Goal: Task Accomplishment & Management: Use online tool/utility

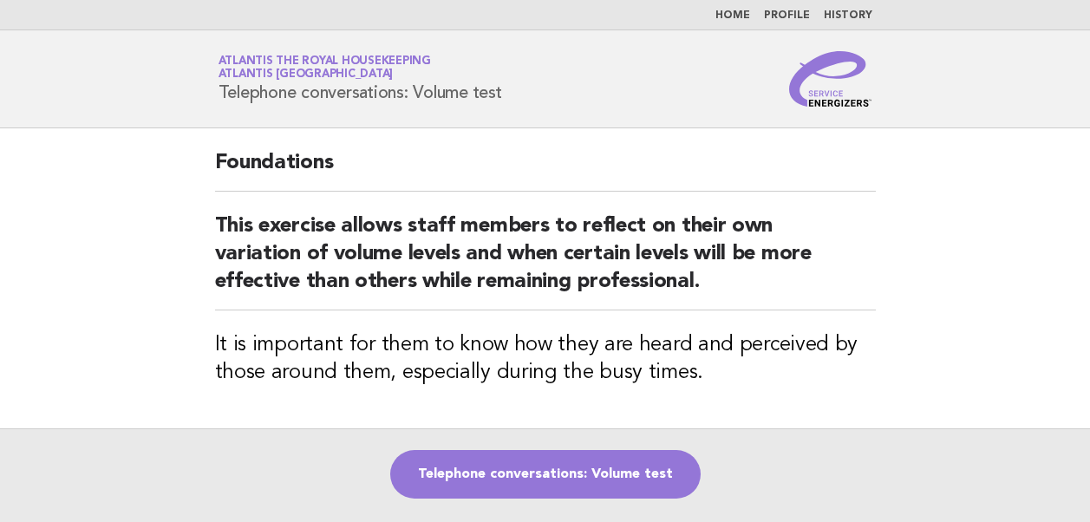
scroll to position [181, 0]
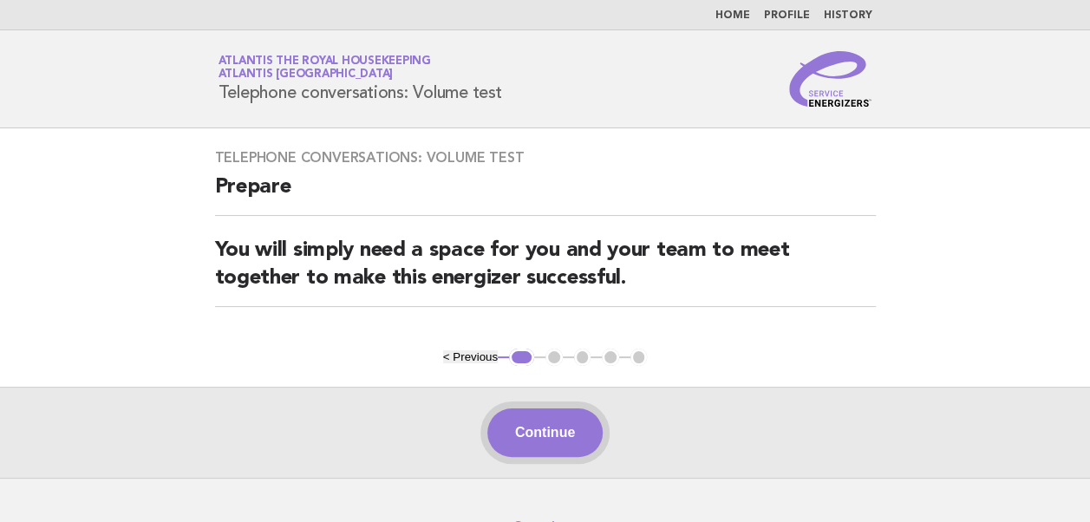
click at [555, 435] on button "Continue" at bounding box center [544, 432] width 115 height 49
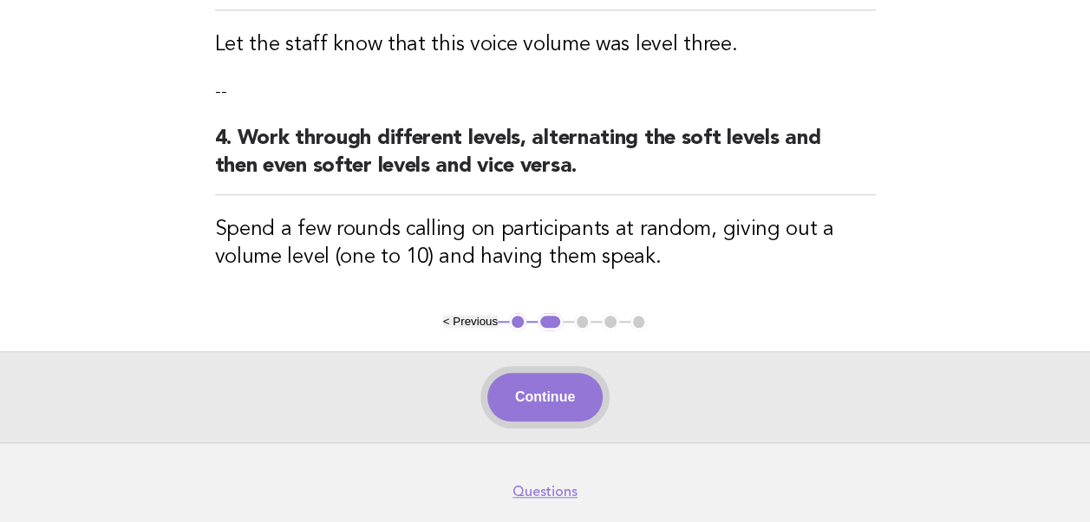
click at [541, 394] on button "Continue" at bounding box center [544, 397] width 115 height 49
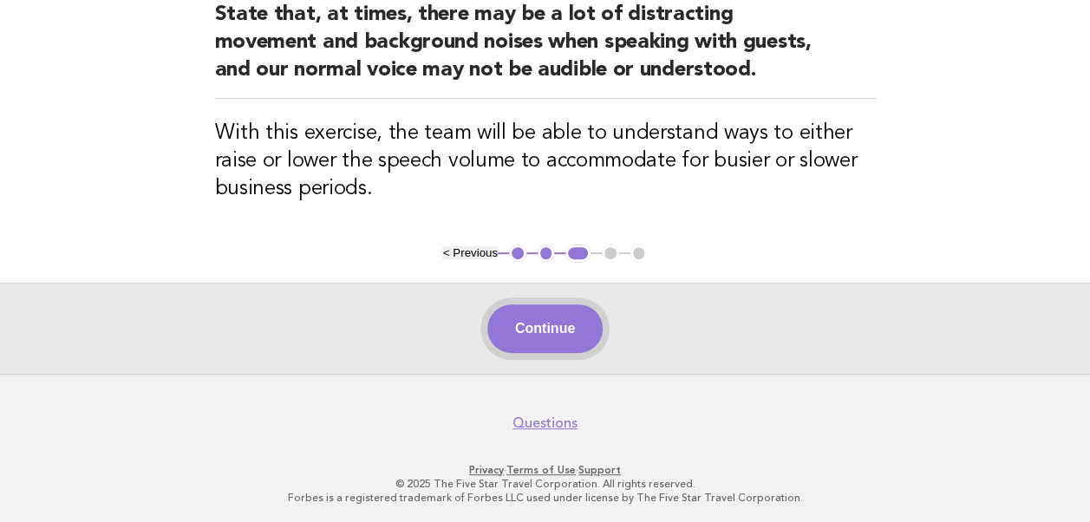
click at [539, 328] on button "Continue" at bounding box center [544, 328] width 115 height 49
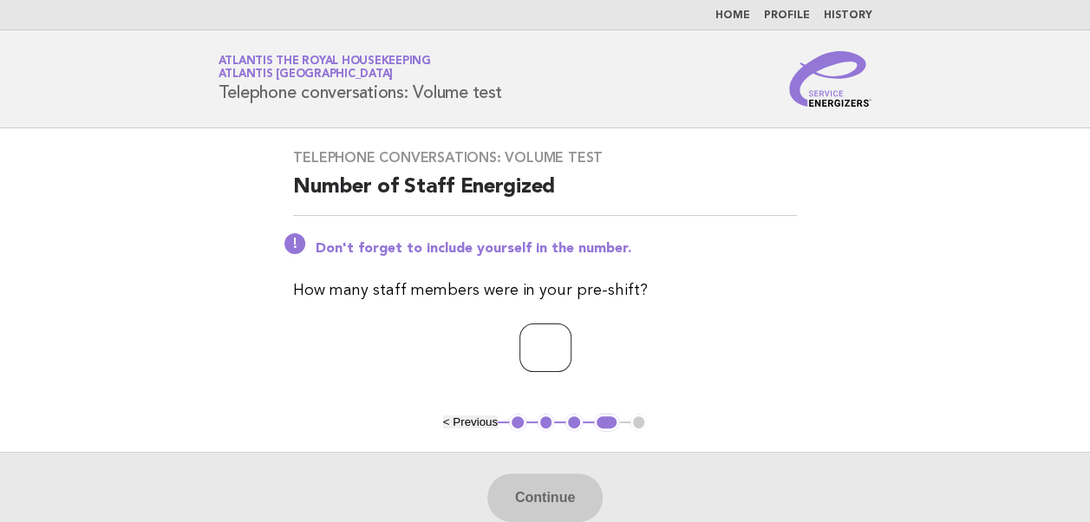
click at [524, 350] on input "number" at bounding box center [545, 347] width 52 height 49
type input "**"
click at [536, 500] on button "Continue" at bounding box center [544, 497] width 115 height 49
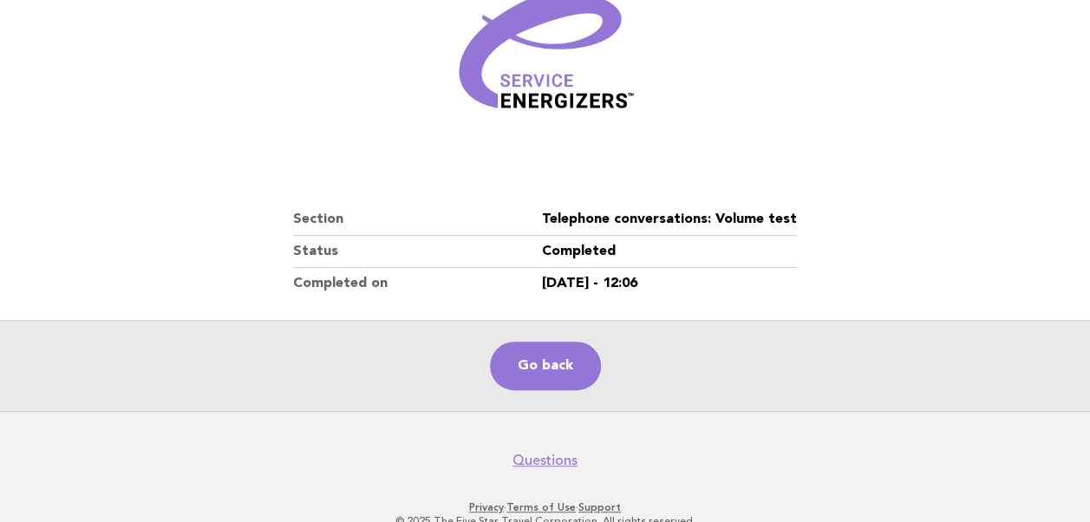
scroll to position [260, 0]
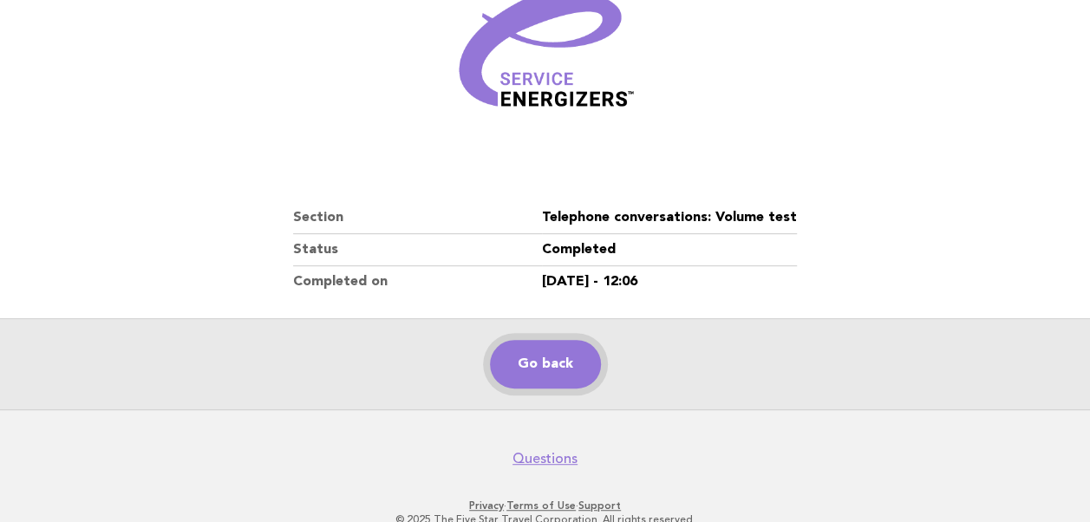
click at [531, 367] on link "Go back" at bounding box center [545, 364] width 111 height 49
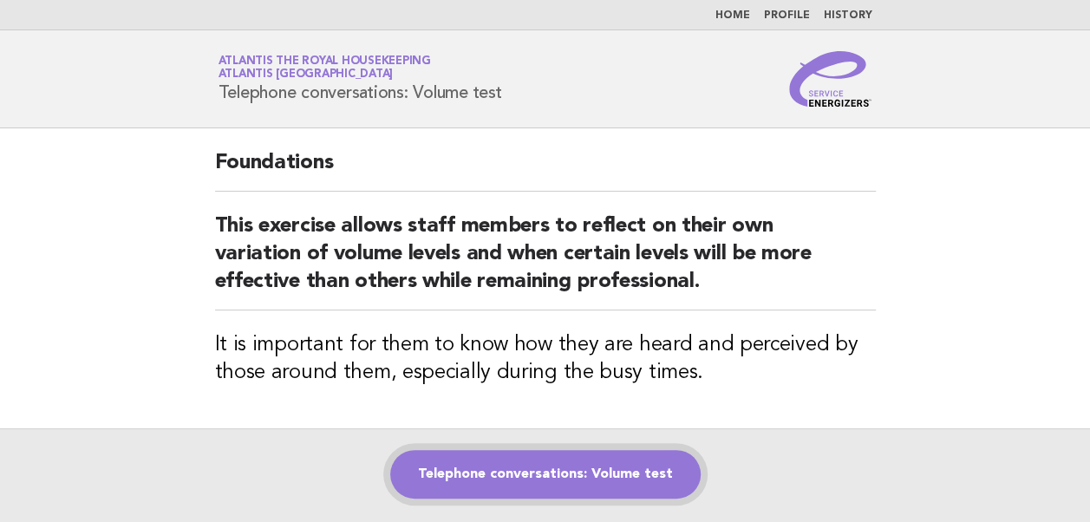
click at [510, 471] on link "Telephone conversations: Volume test" at bounding box center [545, 474] width 310 height 49
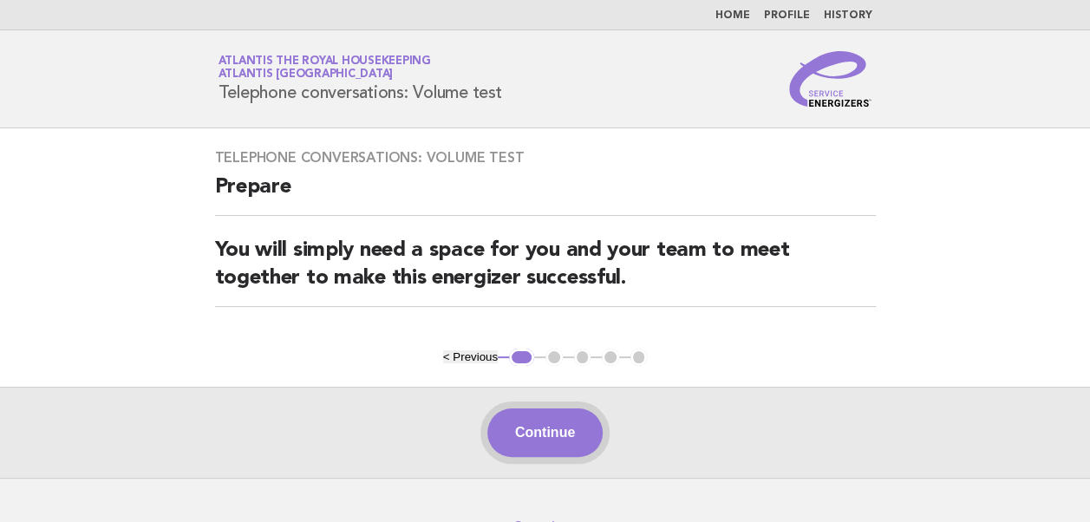
click at [538, 430] on button "Continue" at bounding box center [544, 432] width 115 height 49
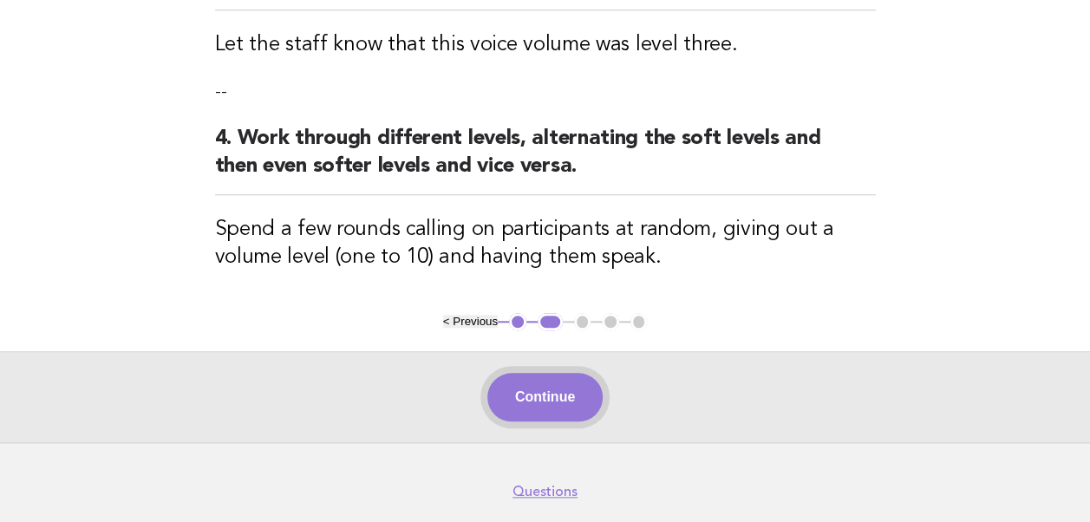
click at [555, 390] on button "Continue" at bounding box center [544, 397] width 115 height 49
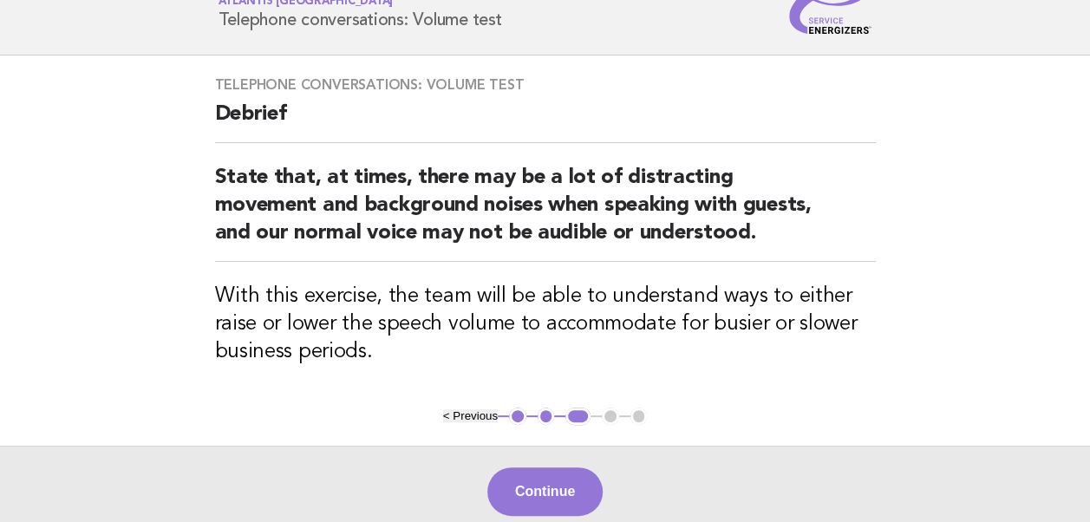
scroll to position [173, 0]
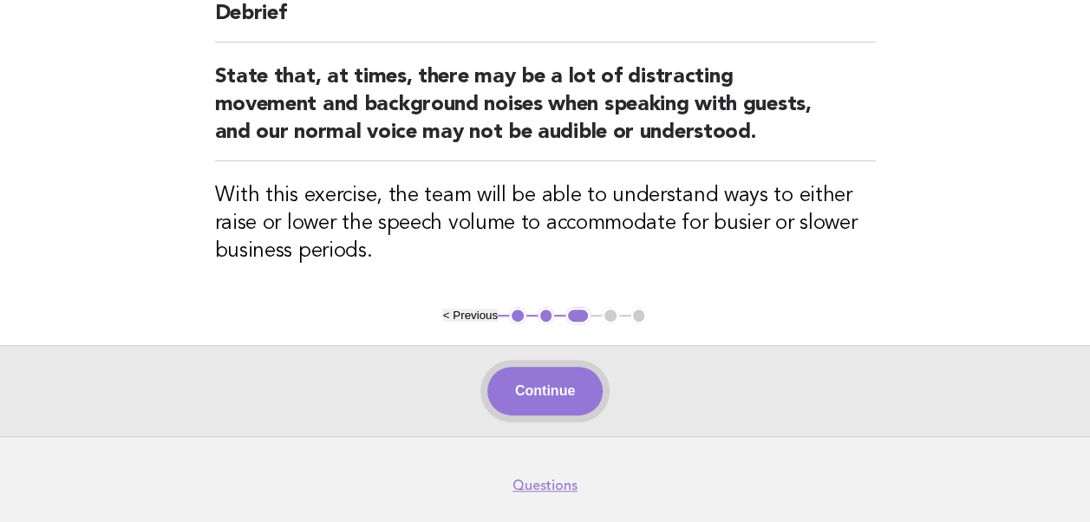
click at [562, 394] on button "Continue" at bounding box center [544, 391] width 115 height 49
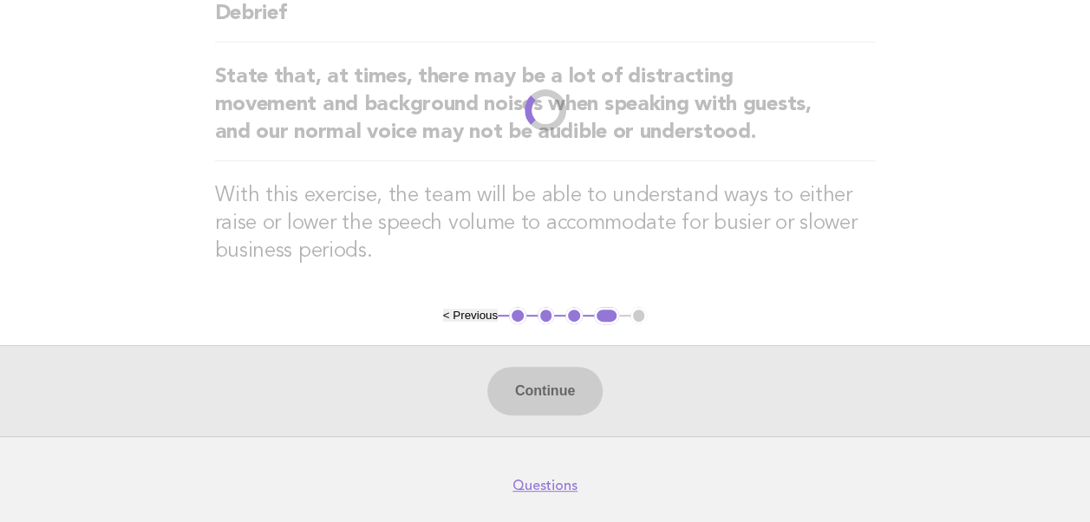
scroll to position [170, 0]
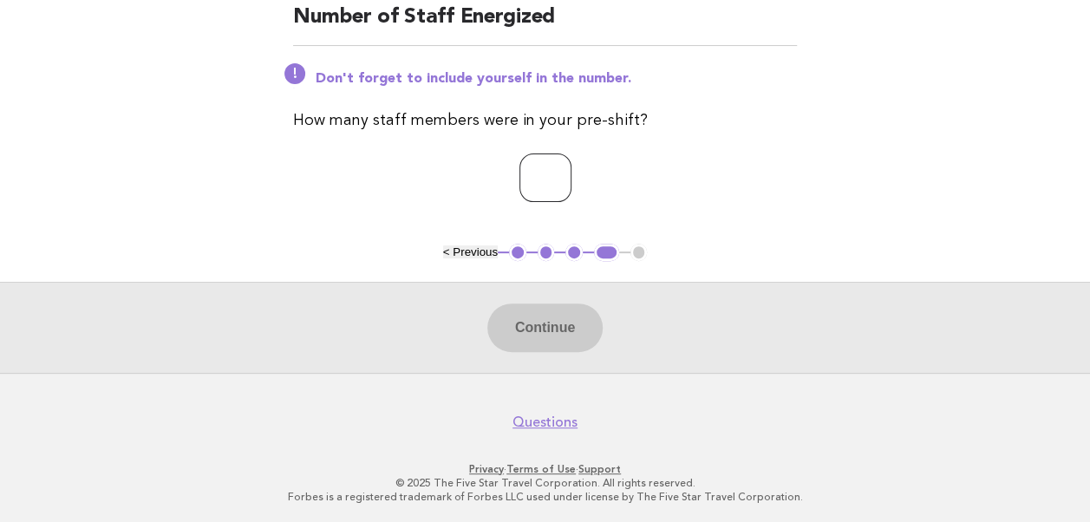
click at [529, 179] on input "number" at bounding box center [545, 177] width 52 height 49
type input "**"
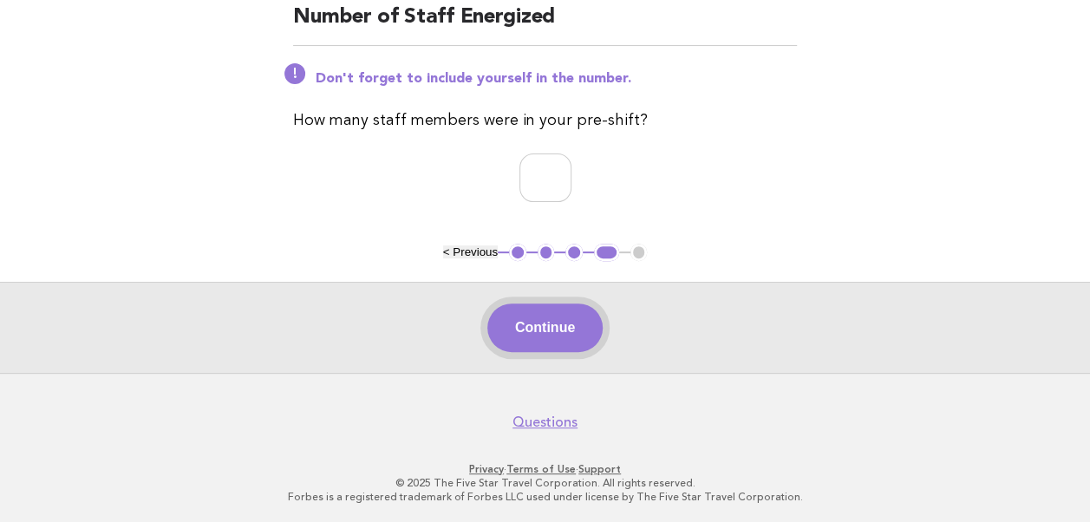
click at [545, 334] on button "Continue" at bounding box center [544, 327] width 115 height 49
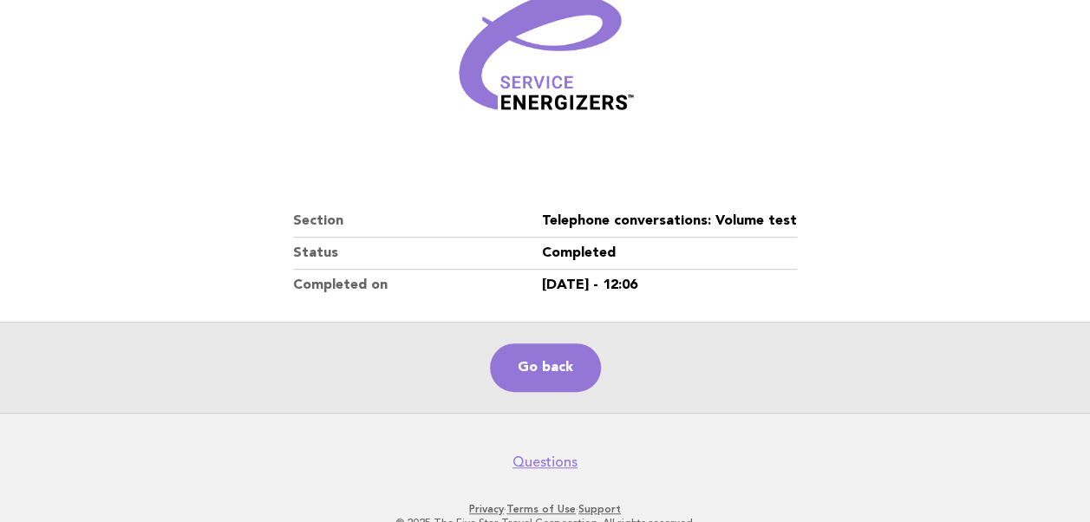
scroll to position [260, 0]
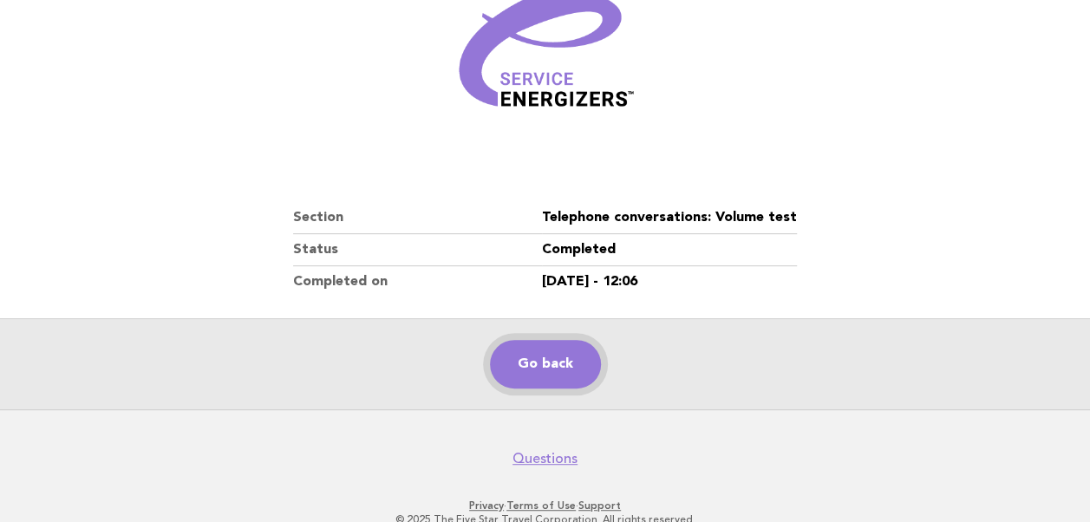
click at [511, 369] on link "Go back" at bounding box center [545, 364] width 111 height 49
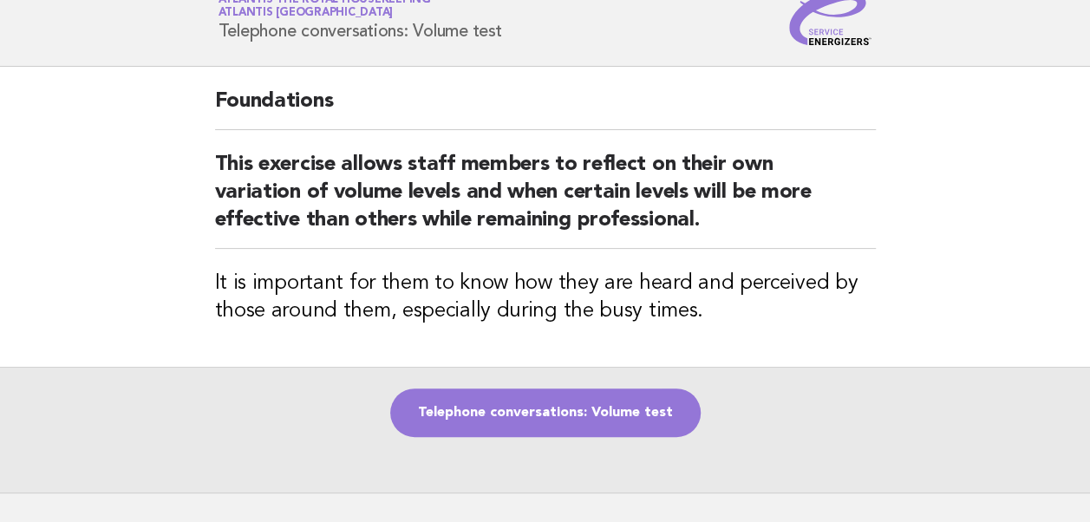
scroll to position [87, 0]
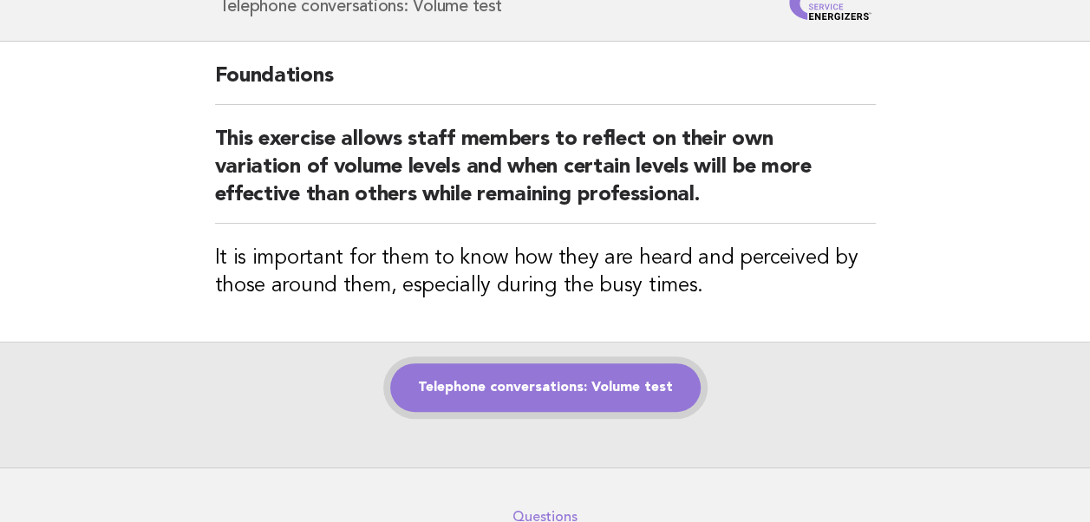
click at [565, 387] on link "Telephone conversations: Volume test" at bounding box center [545, 387] width 310 height 49
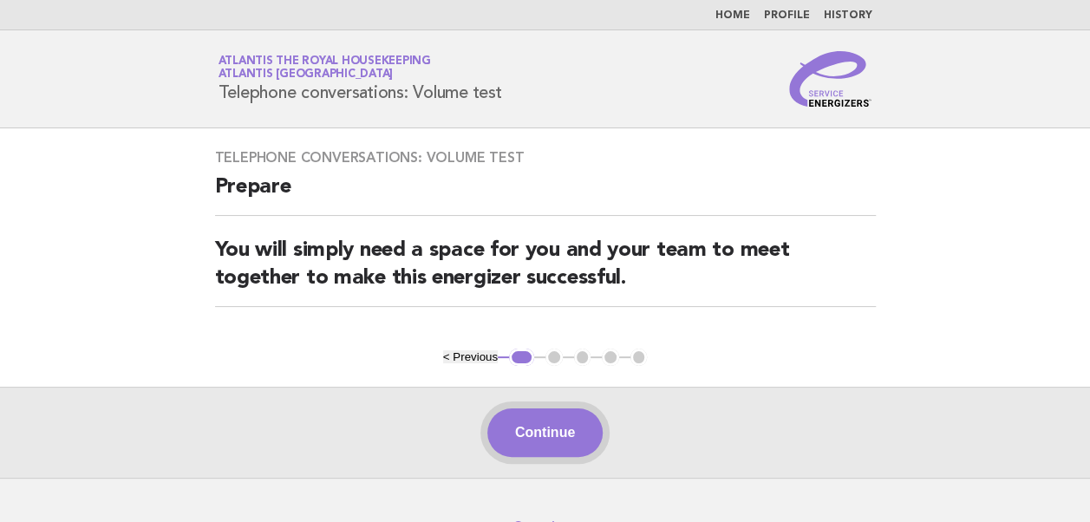
click at [529, 438] on button "Continue" at bounding box center [544, 432] width 115 height 49
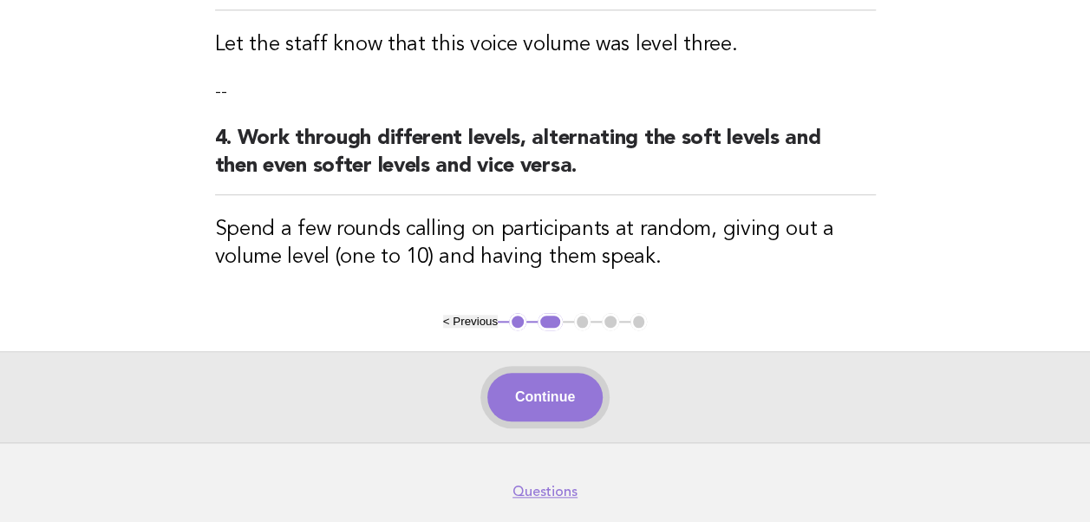
click at [557, 402] on button "Continue" at bounding box center [544, 397] width 115 height 49
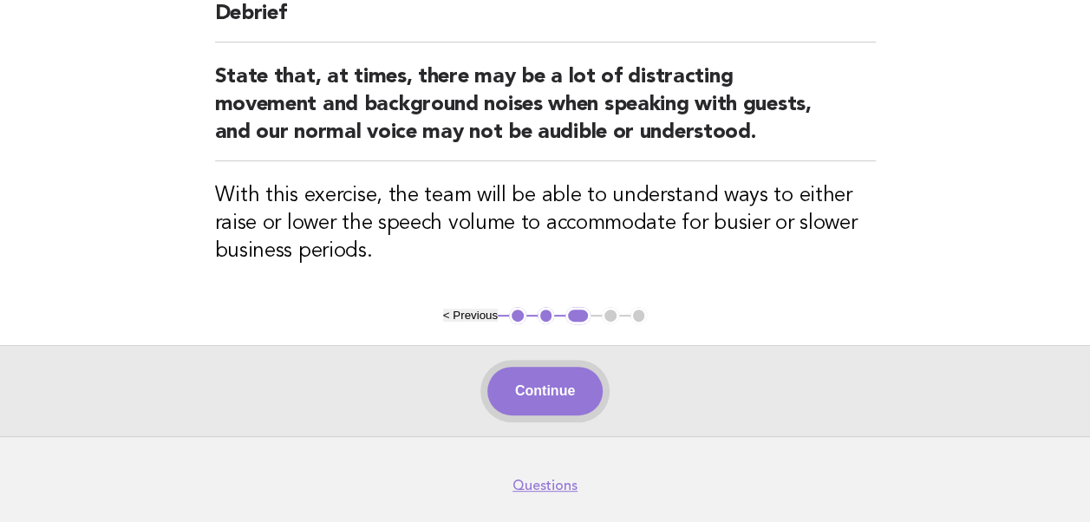
click at [555, 390] on button "Continue" at bounding box center [544, 391] width 115 height 49
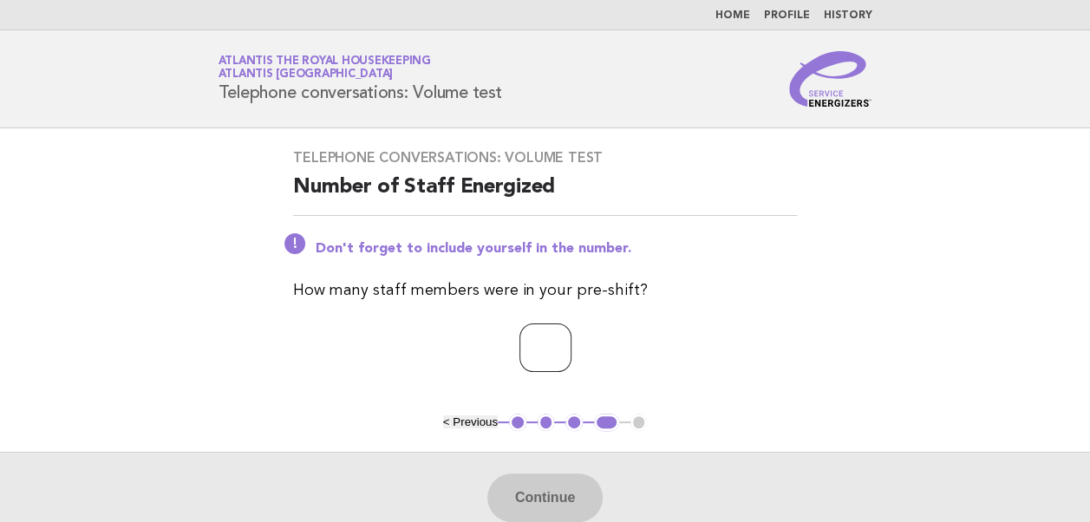
click at [529, 347] on input "number" at bounding box center [545, 347] width 52 height 49
type input "**"
click at [544, 501] on button "Continue" at bounding box center [544, 497] width 115 height 49
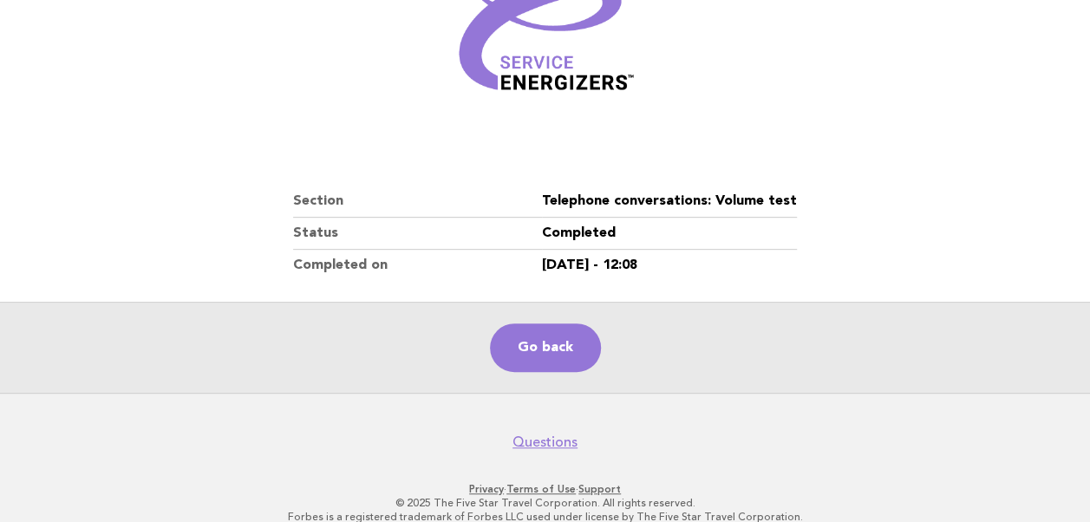
scroll to position [296, 0]
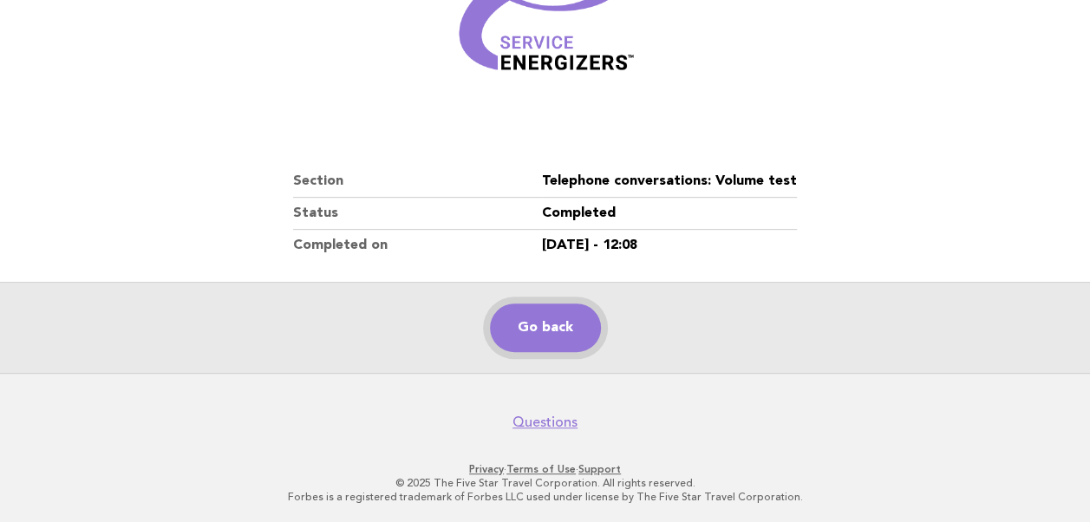
click at [539, 319] on link "Go back" at bounding box center [545, 327] width 111 height 49
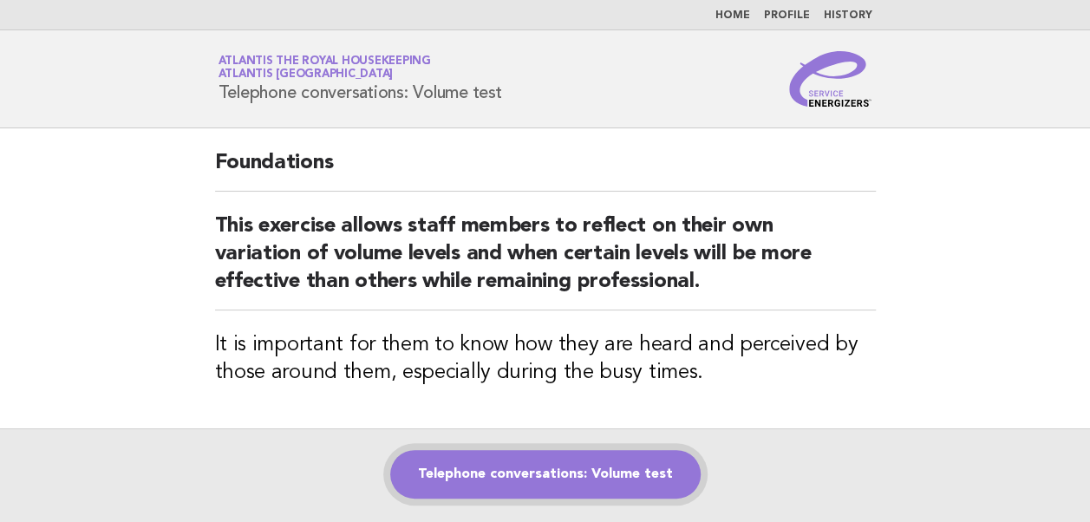
click at [557, 475] on link "Telephone conversations: Volume test" at bounding box center [545, 474] width 310 height 49
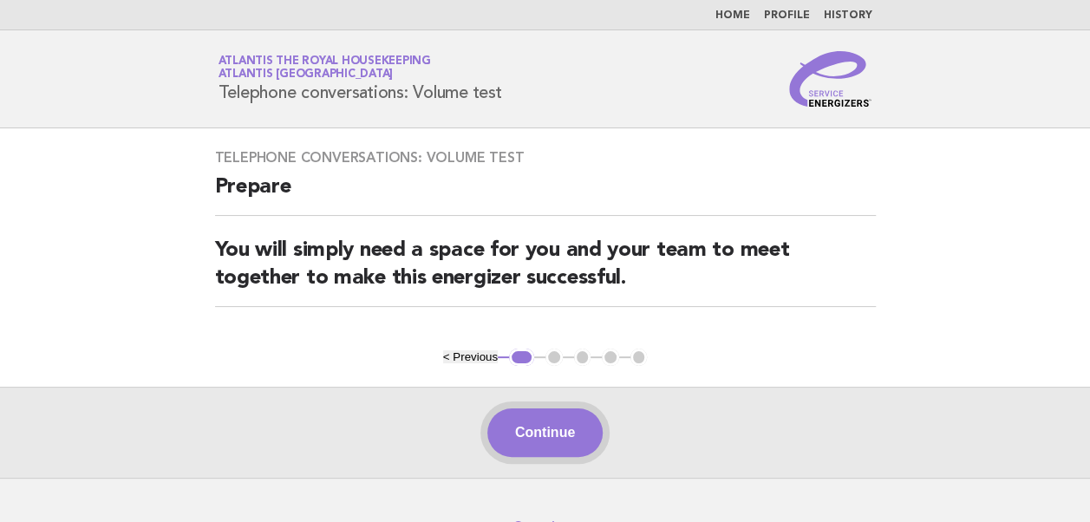
click at [561, 438] on button "Continue" at bounding box center [544, 432] width 115 height 49
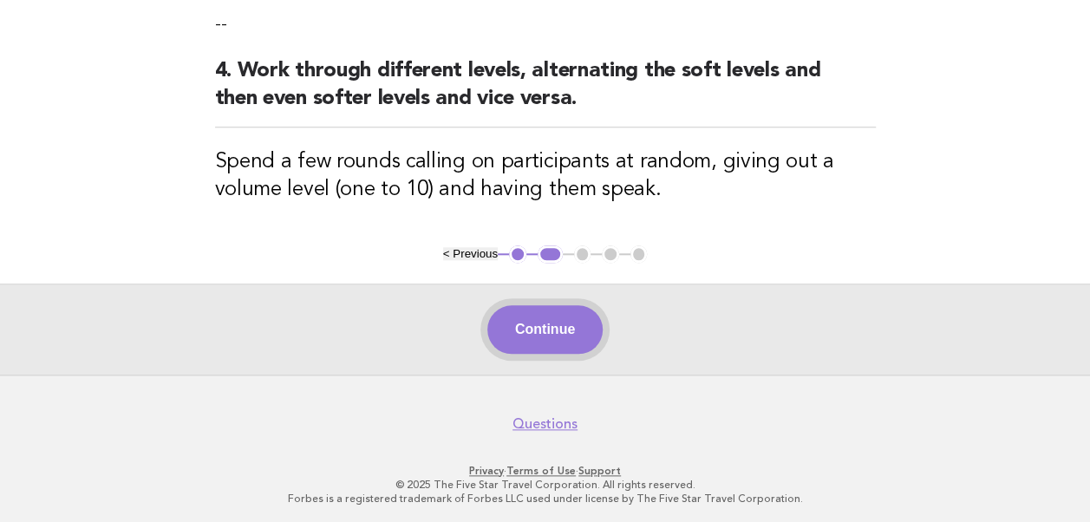
click at [534, 331] on button "Continue" at bounding box center [544, 329] width 115 height 49
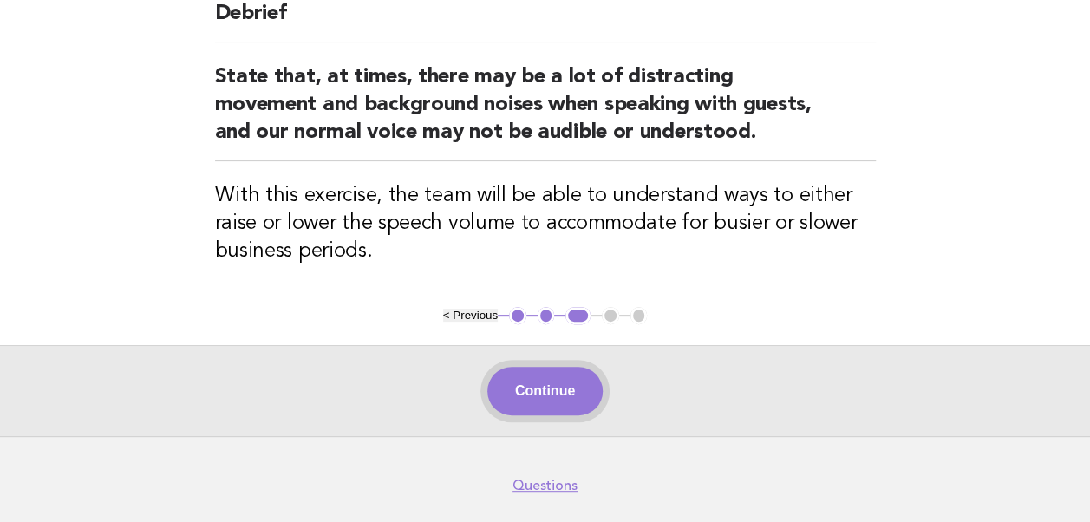
click at [550, 388] on button "Continue" at bounding box center [544, 391] width 115 height 49
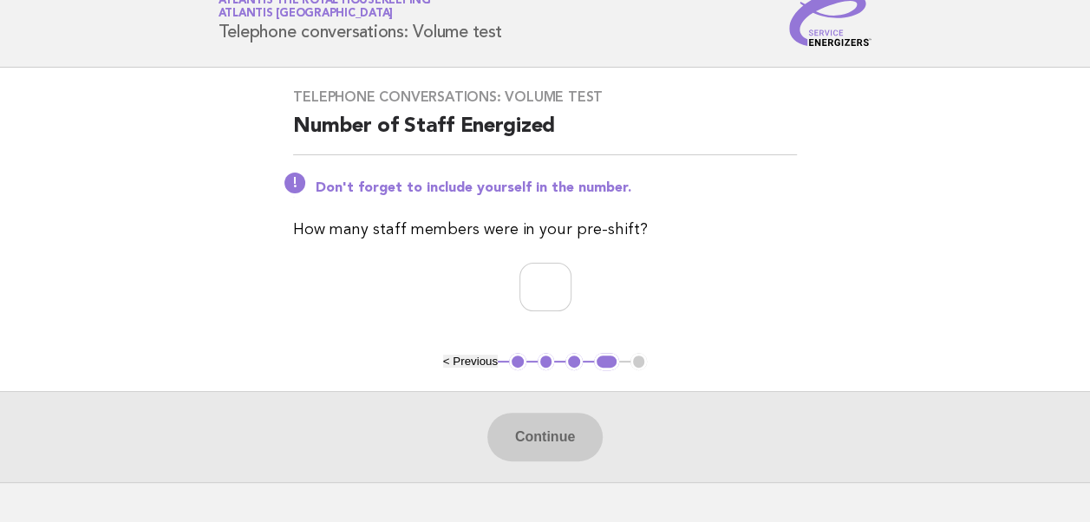
scroll to position [87, 0]
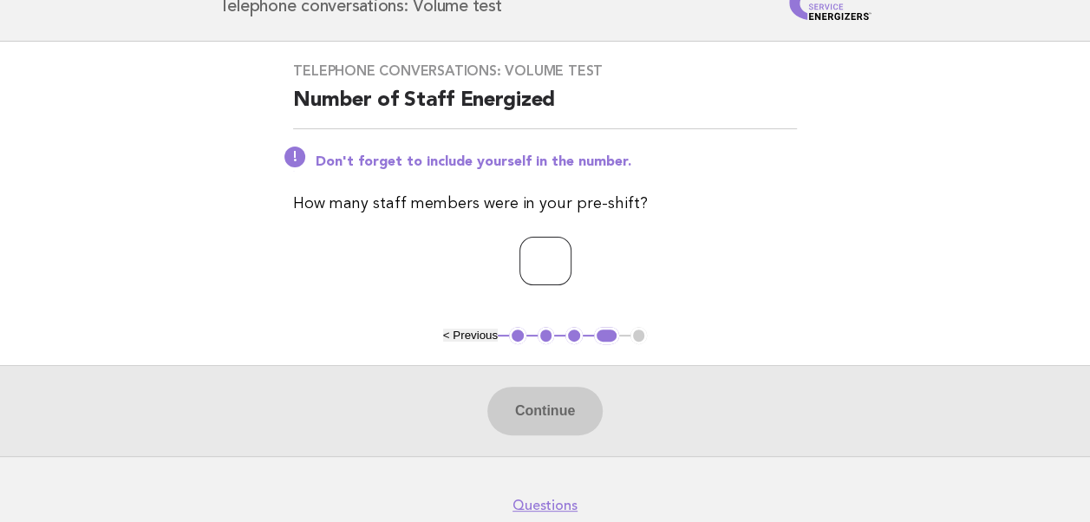
click at [529, 270] on input "number" at bounding box center [545, 261] width 52 height 49
type input "**"
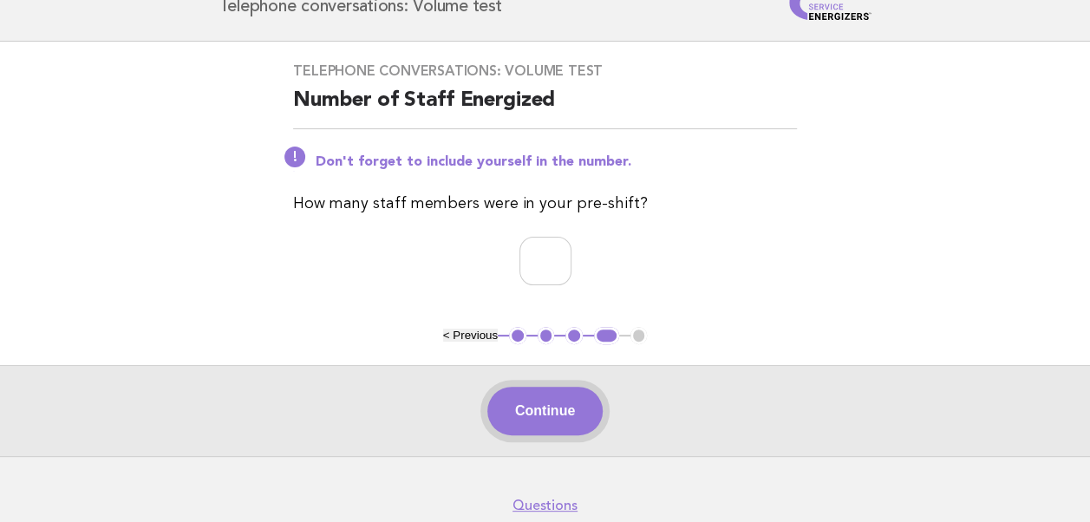
click at [557, 417] on button "Continue" at bounding box center [544, 411] width 115 height 49
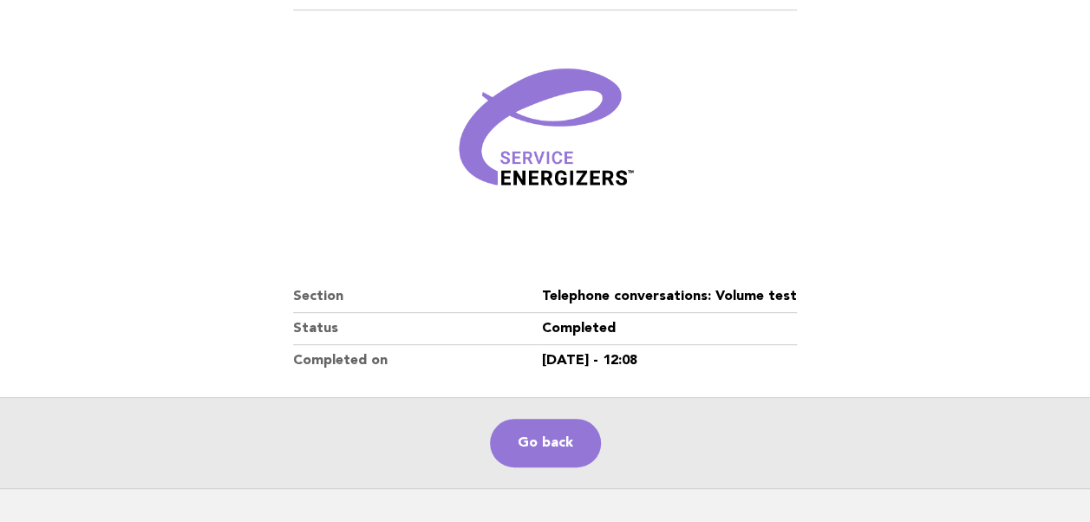
scroll to position [296, 0]
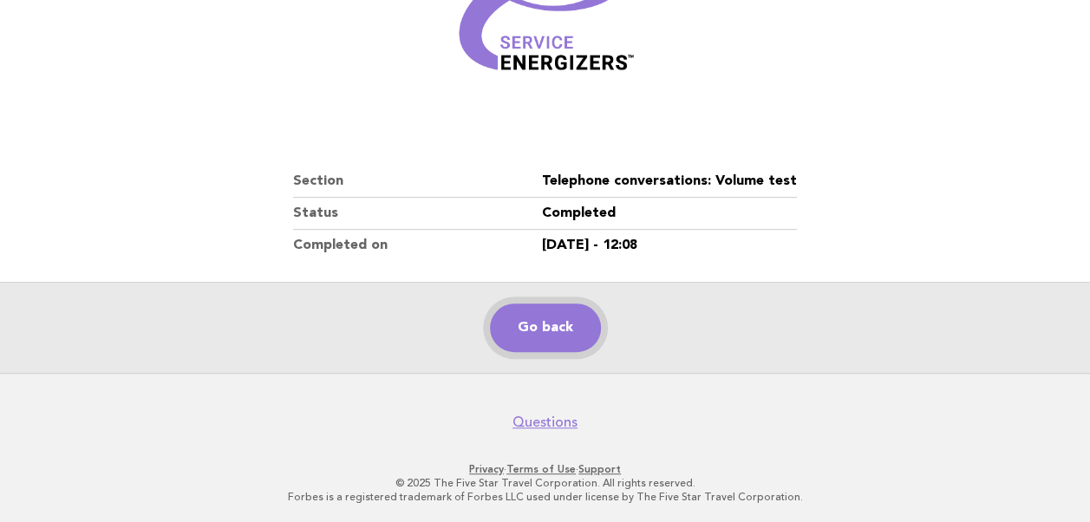
click at [543, 324] on link "Go back" at bounding box center [545, 327] width 111 height 49
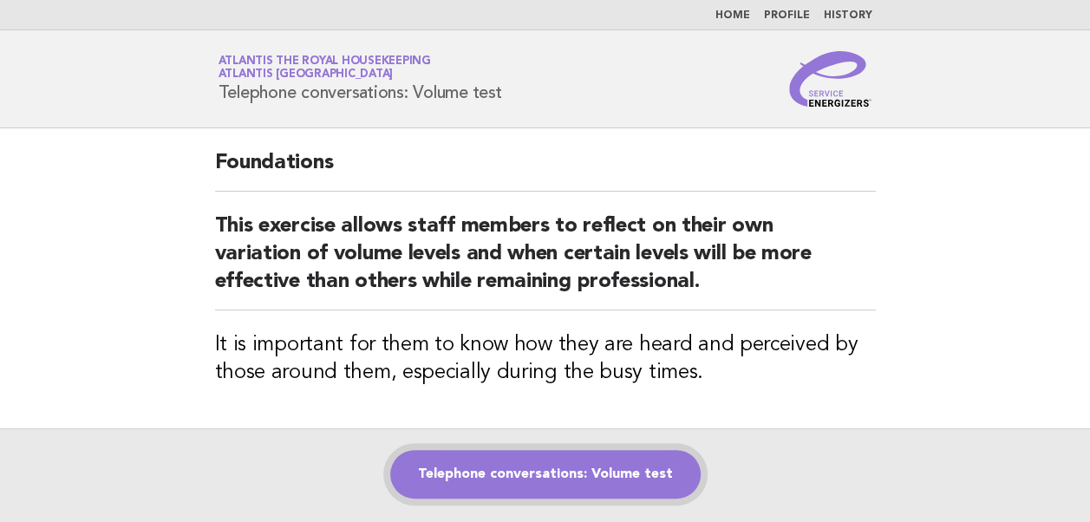
click at [524, 474] on link "Telephone conversations: Volume test" at bounding box center [545, 474] width 310 height 49
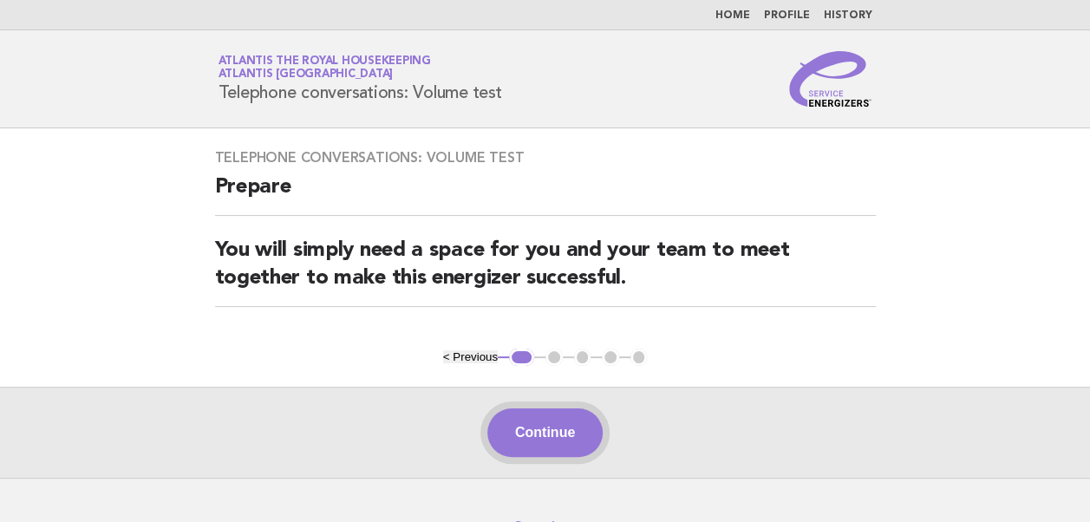
click at [562, 435] on button "Continue" at bounding box center [544, 432] width 115 height 49
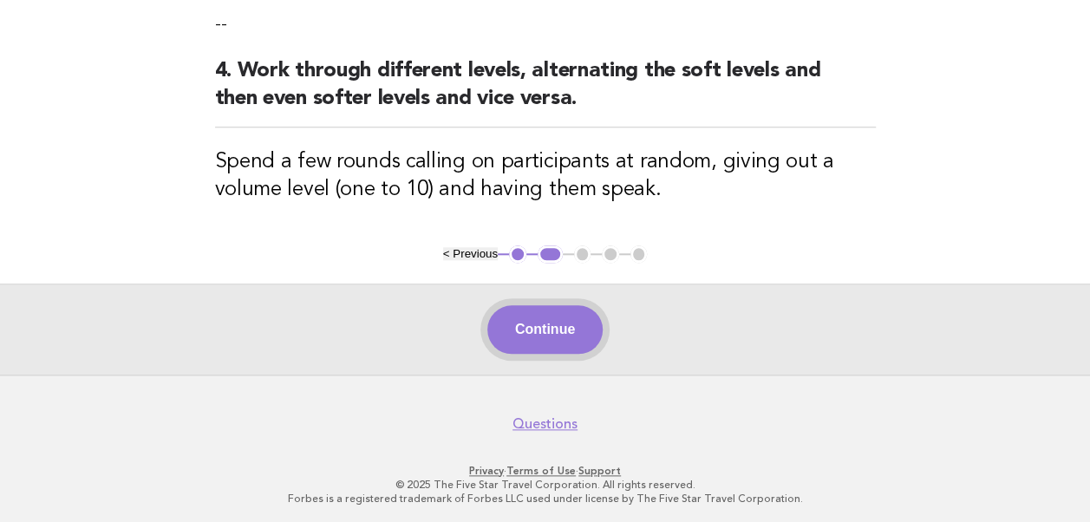
click at [549, 329] on button "Continue" at bounding box center [544, 329] width 115 height 49
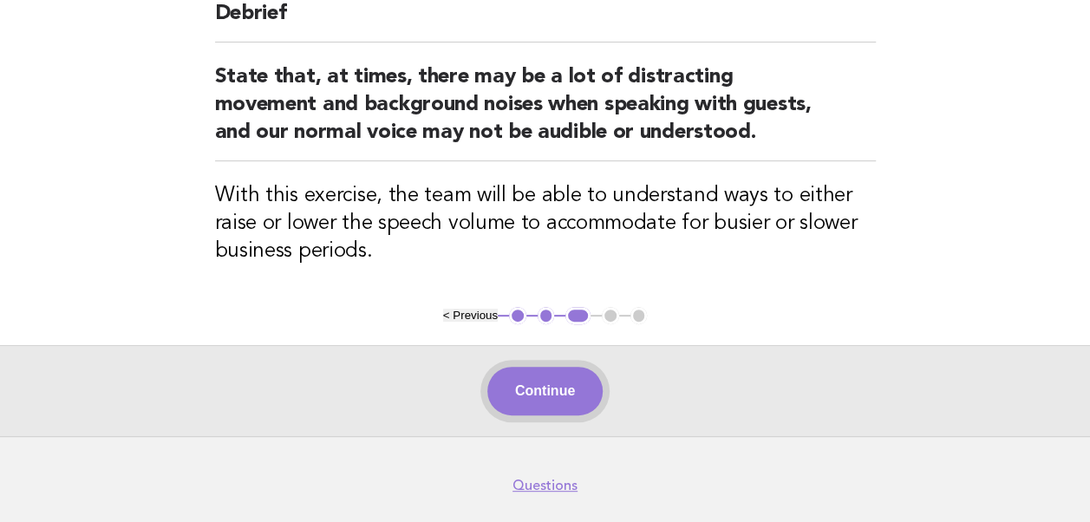
click at [546, 397] on button "Continue" at bounding box center [544, 391] width 115 height 49
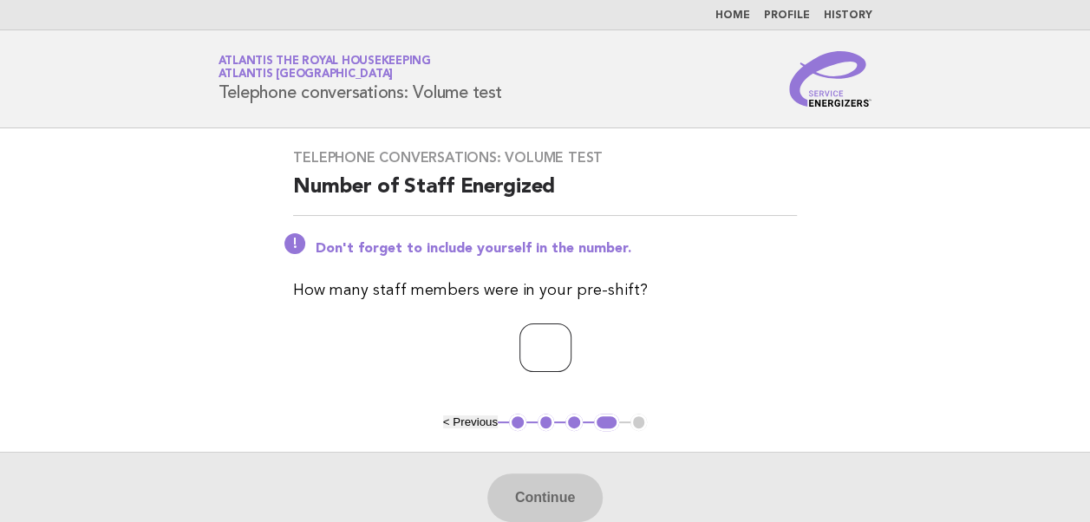
click at [531, 352] on input "number" at bounding box center [545, 347] width 52 height 49
type input "**"
click at [409, 394] on div "Telephone conversations: Volume test Number of Staff Energized Don't forget to …" at bounding box center [544, 270] width 545 height 285
click at [531, 492] on button "Continue" at bounding box center [544, 497] width 115 height 49
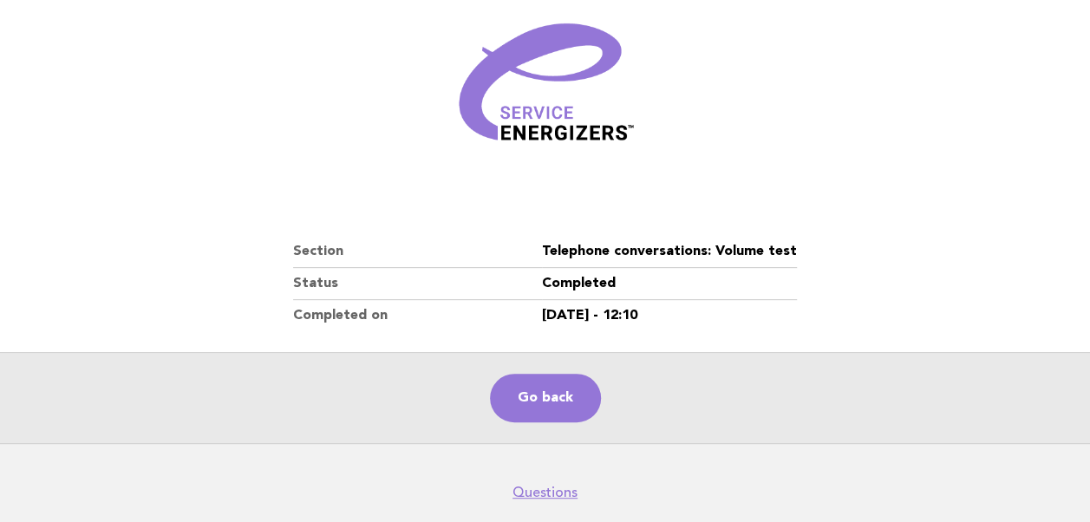
scroll to position [260, 0]
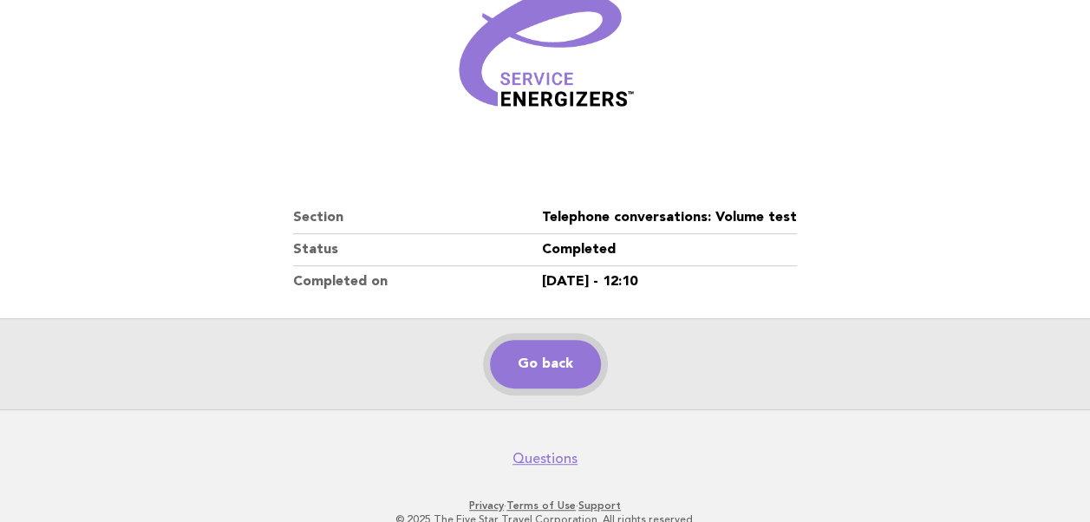
click at [525, 378] on link "Go back" at bounding box center [545, 364] width 111 height 49
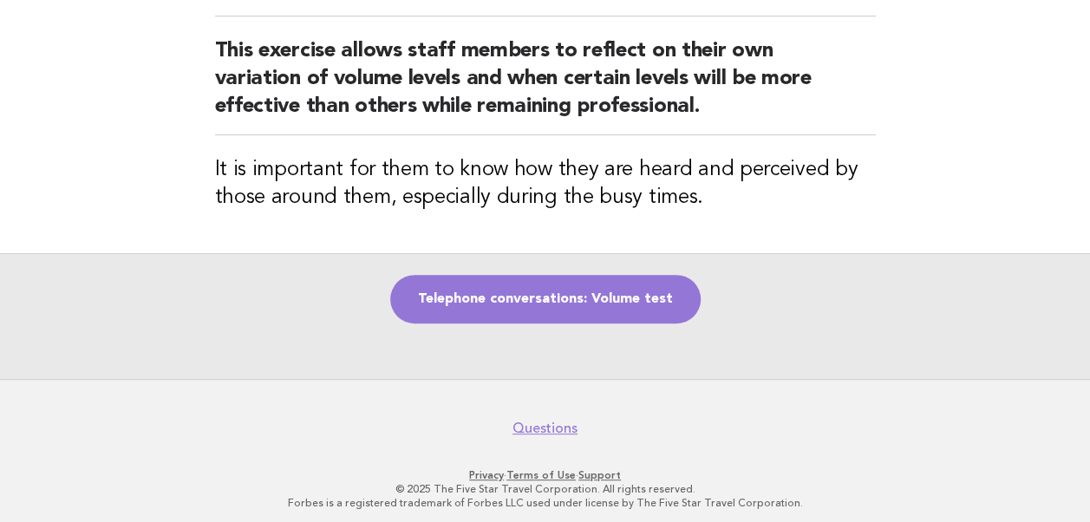
scroll to position [181, 0]
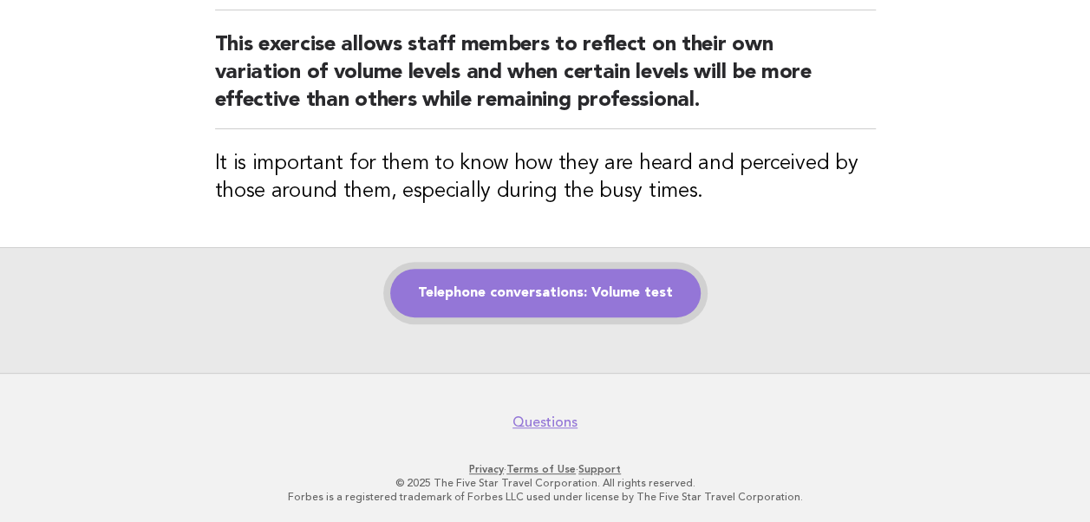
click at [525, 281] on link "Telephone conversations: Volume test" at bounding box center [545, 293] width 310 height 49
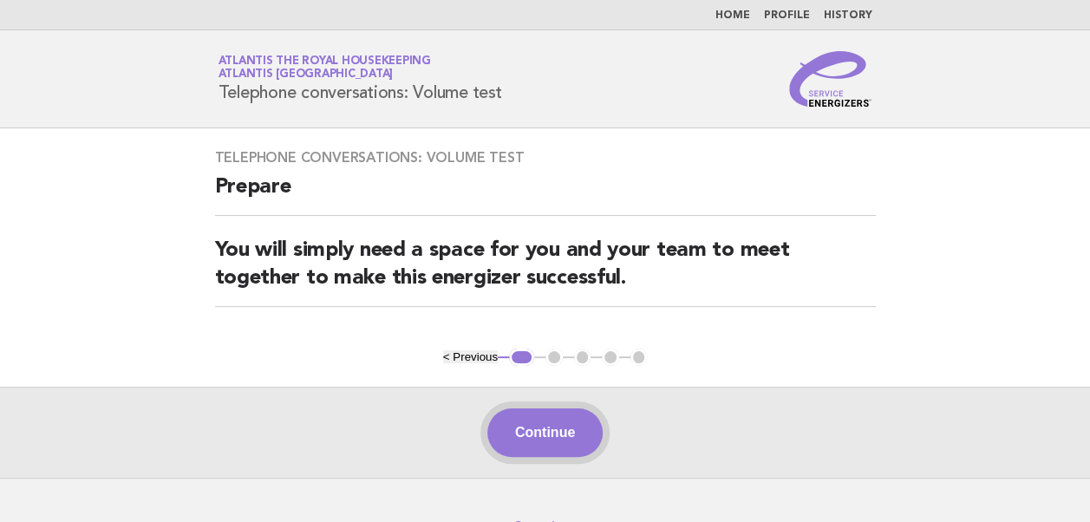
click at [546, 437] on button "Continue" at bounding box center [544, 432] width 115 height 49
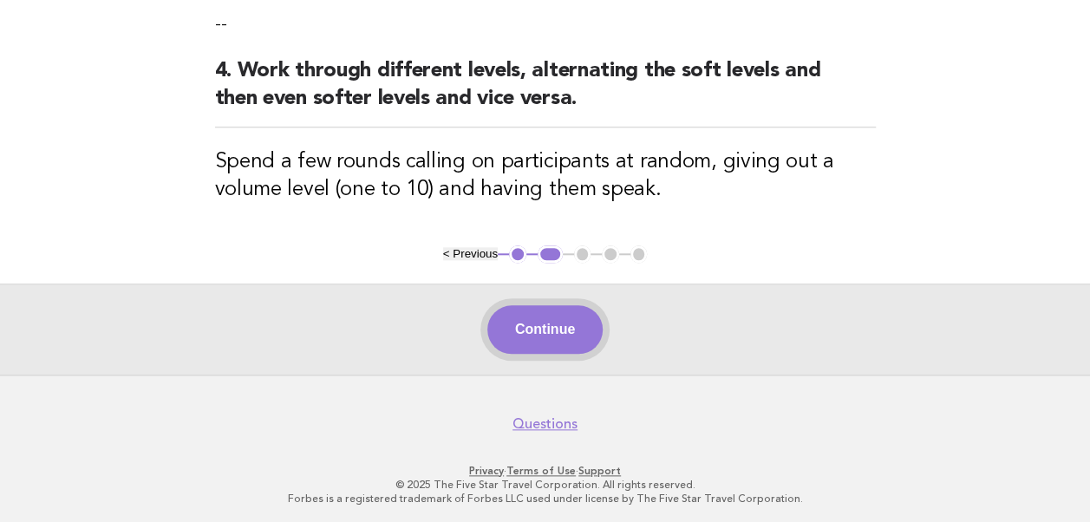
click at [556, 329] on button "Continue" at bounding box center [544, 329] width 115 height 49
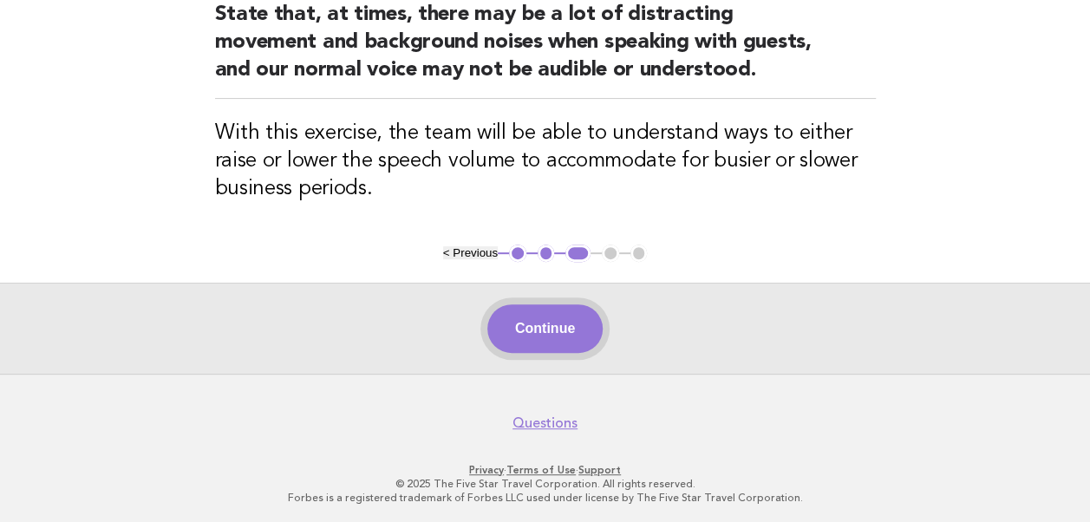
click at [539, 326] on button "Continue" at bounding box center [544, 328] width 115 height 49
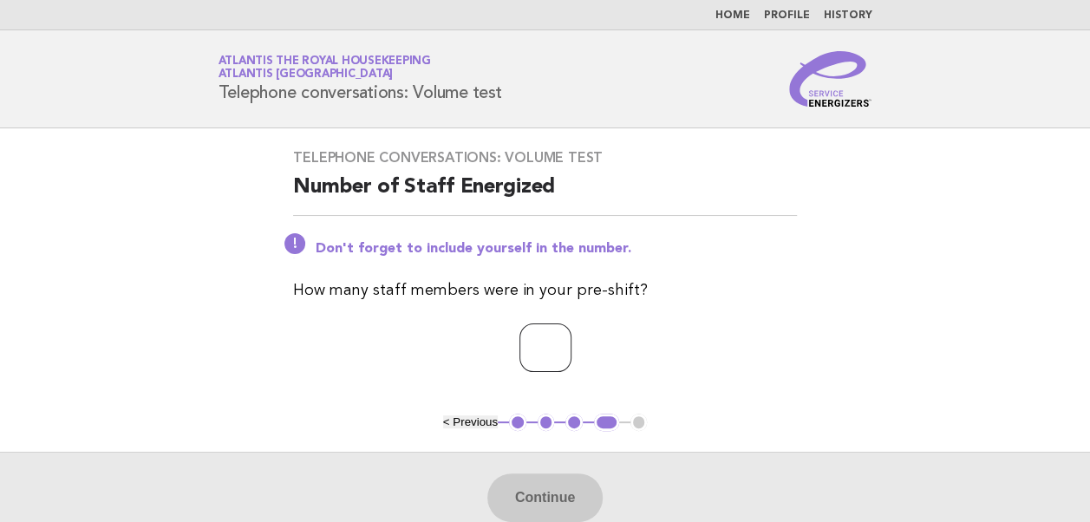
click at [519, 350] on input "number" at bounding box center [545, 347] width 52 height 49
type input "*"
click at [551, 492] on button "Continue" at bounding box center [544, 497] width 115 height 49
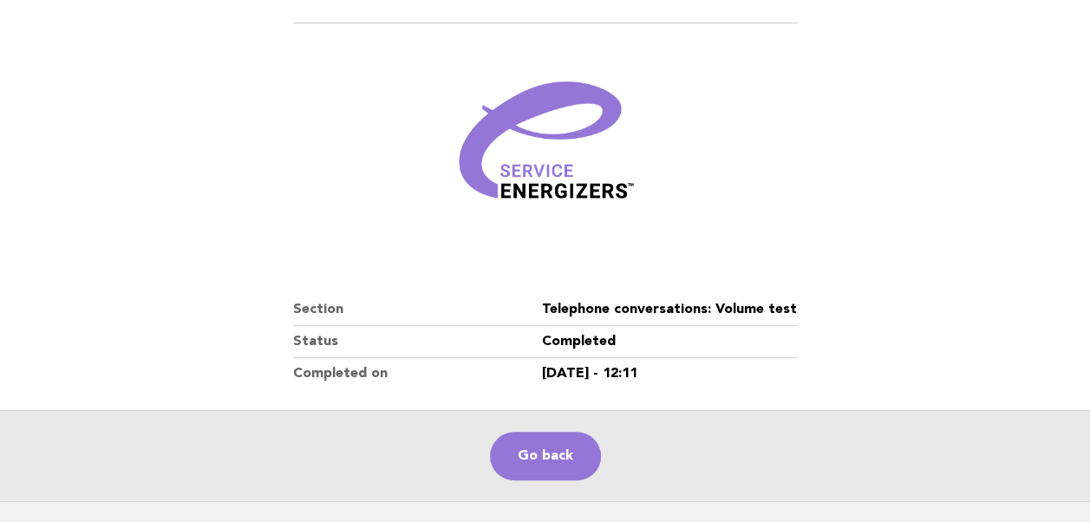
scroll to position [173, 0]
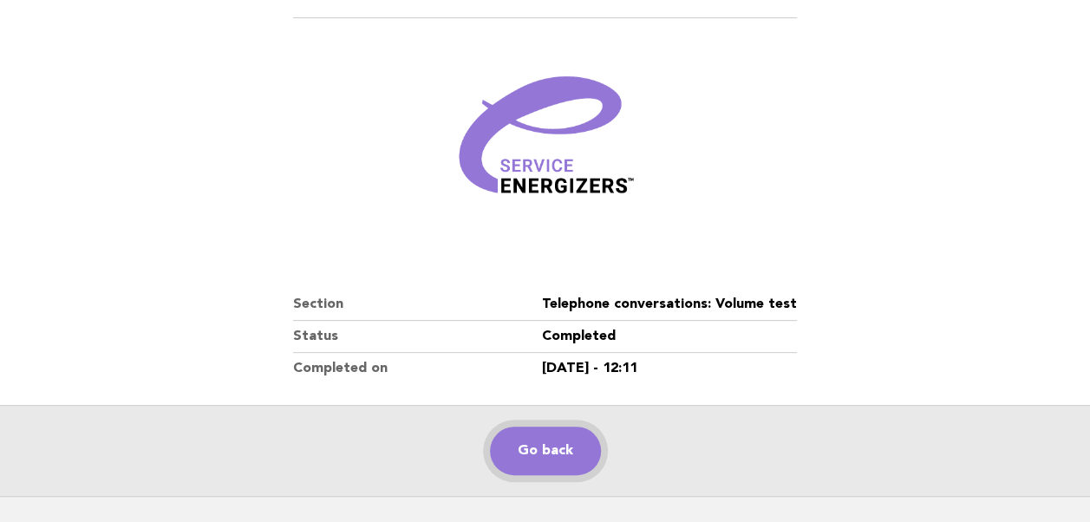
click at [535, 453] on link "Go back" at bounding box center [545, 451] width 111 height 49
